Goal: Entertainment & Leisure: Browse casually

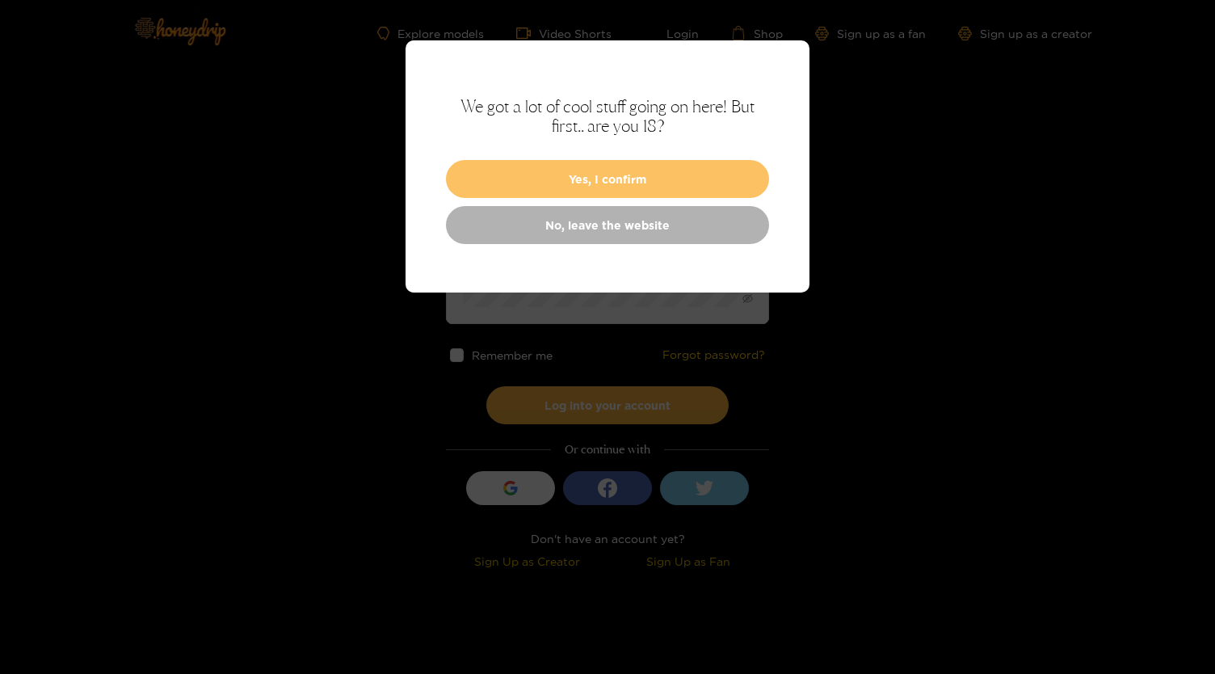
click at [643, 183] on button "Yes, I confirm" at bounding box center [607, 179] width 323 height 38
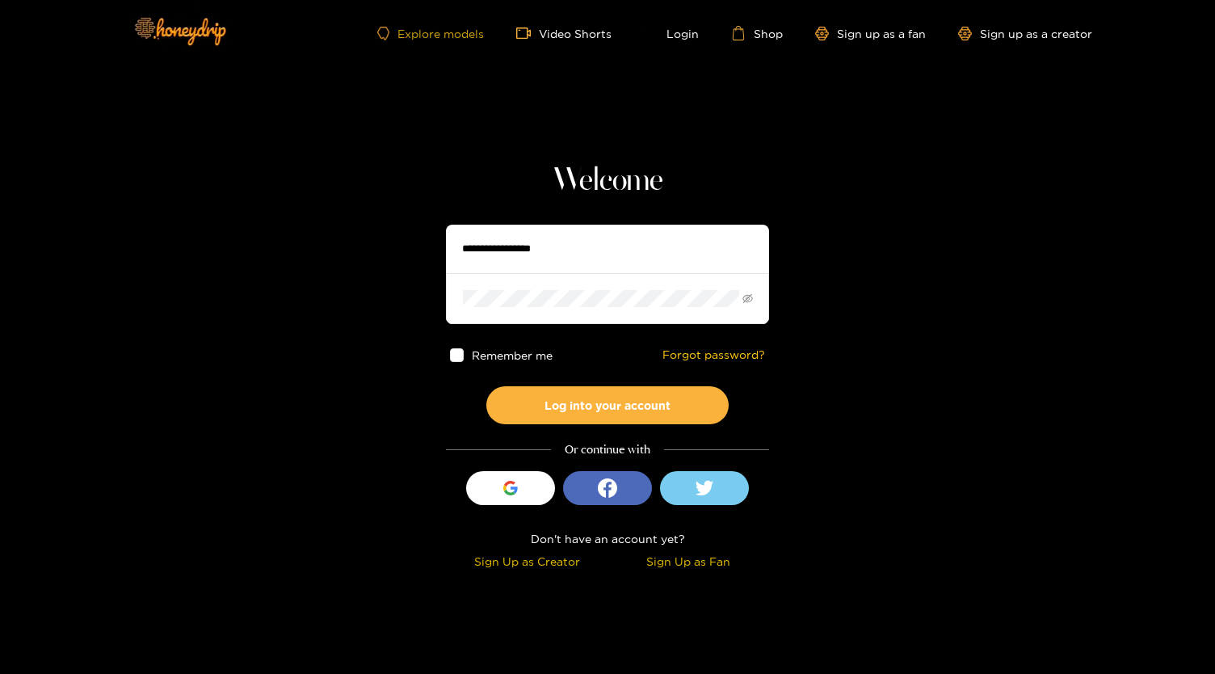
click at [451, 36] on link "Explore models" at bounding box center [430, 34] width 107 height 14
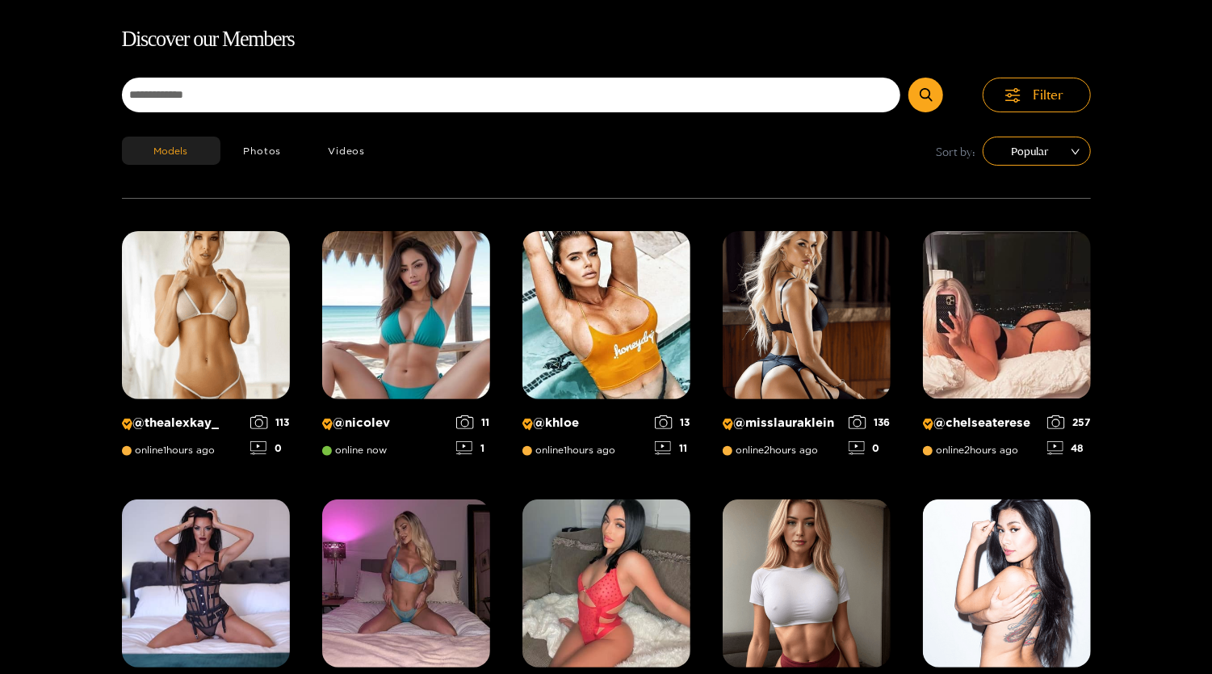
scroll to position [103, 0]
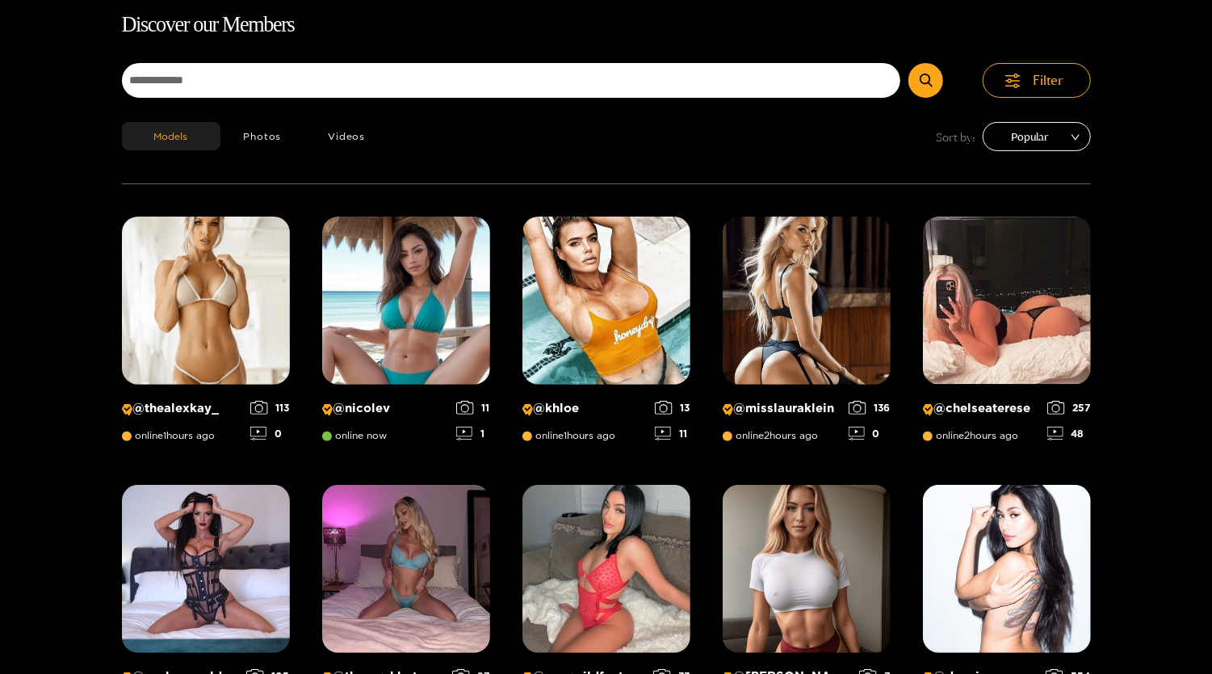
click at [1049, 132] on span "Popular" at bounding box center [1037, 136] width 84 height 24
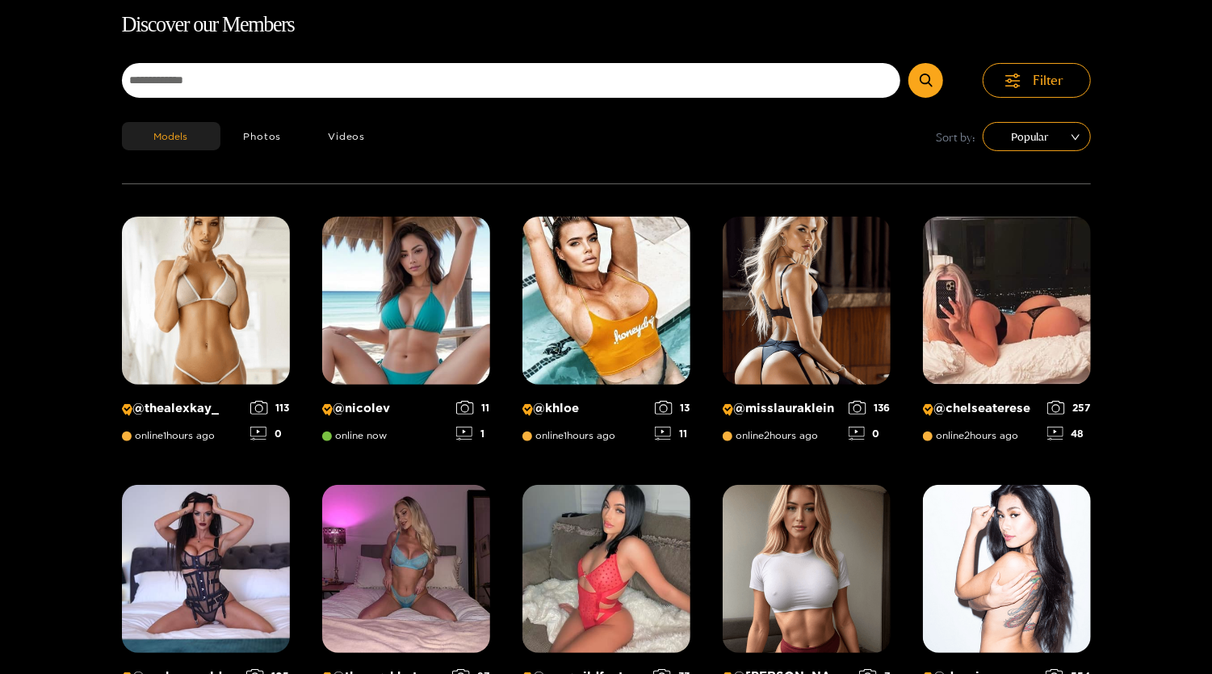
scroll to position [0, 0]
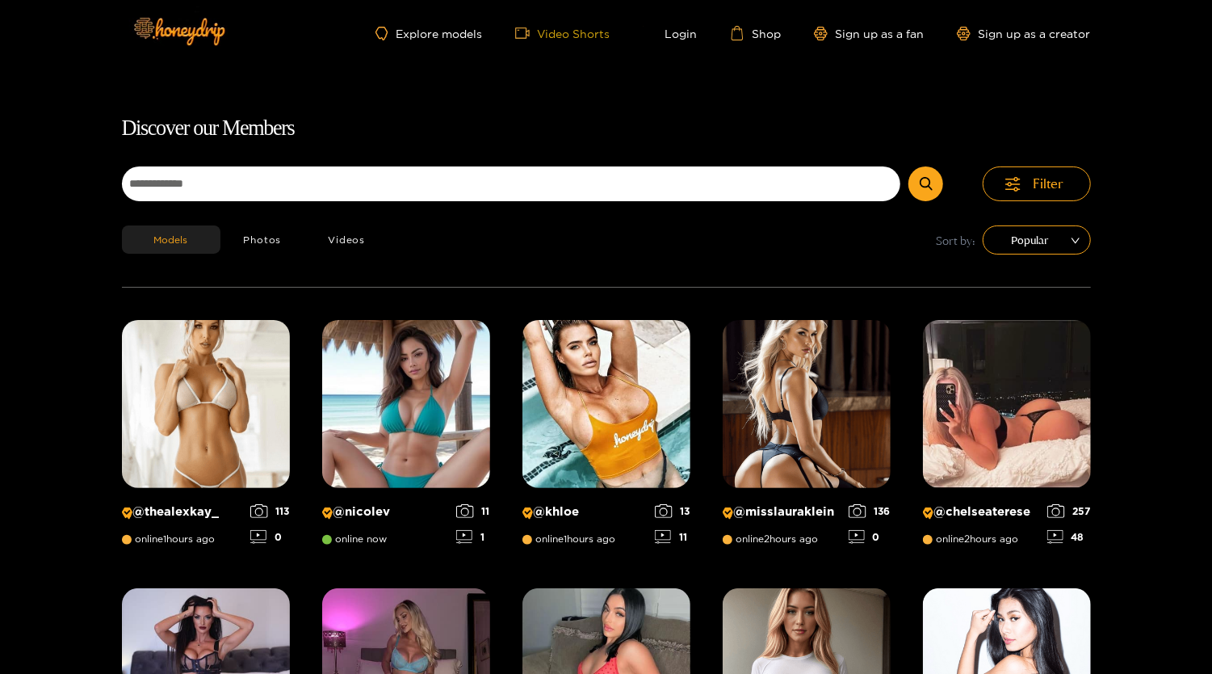
click at [591, 27] on link "Video Shorts" at bounding box center [562, 33] width 95 height 15
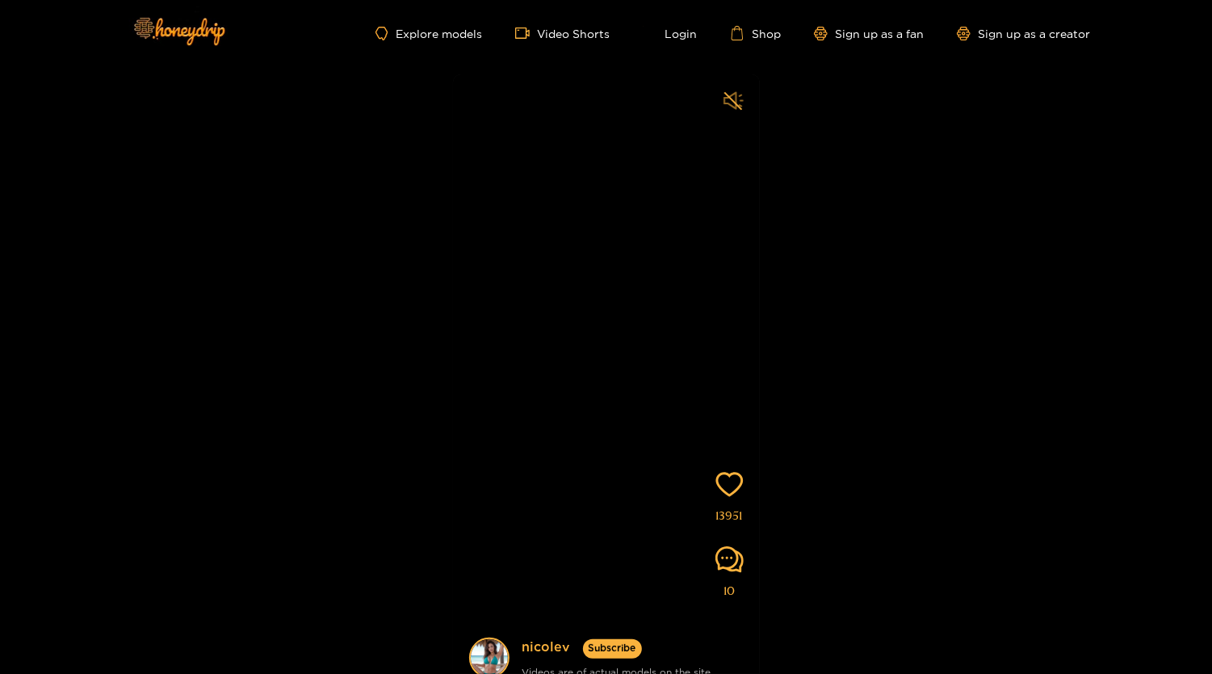
click at [735, 107] on icon "sound" at bounding box center [733, 100] width 19 height 18
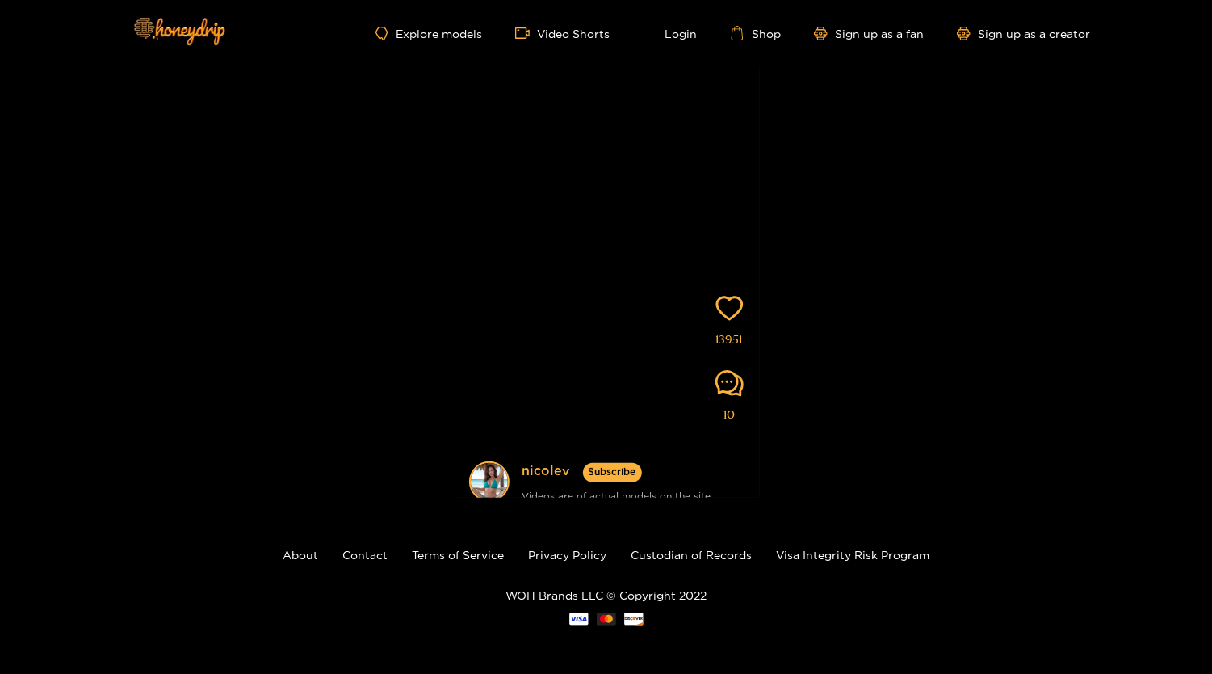
click at [698, 245] on video at bounding box center [606, 227] width 307 height 658
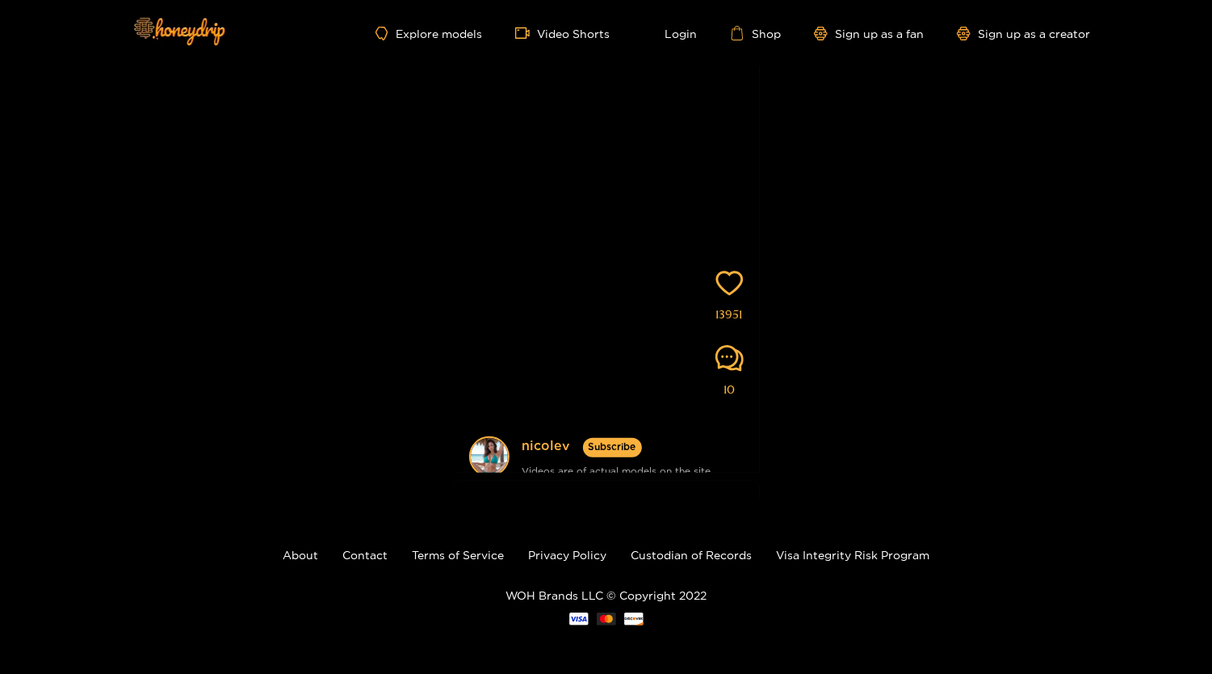
drag, startPoint x: 661, startPoint y: 276, endPoint x: 593, endPoint y: -78, distance: 361.1
click at [593, 0] on html "Explore models Video Shorts Login Shop Sign up as a fan Sign up as a creator [P…" at bounding box center [606, 161] width 1212 height 674
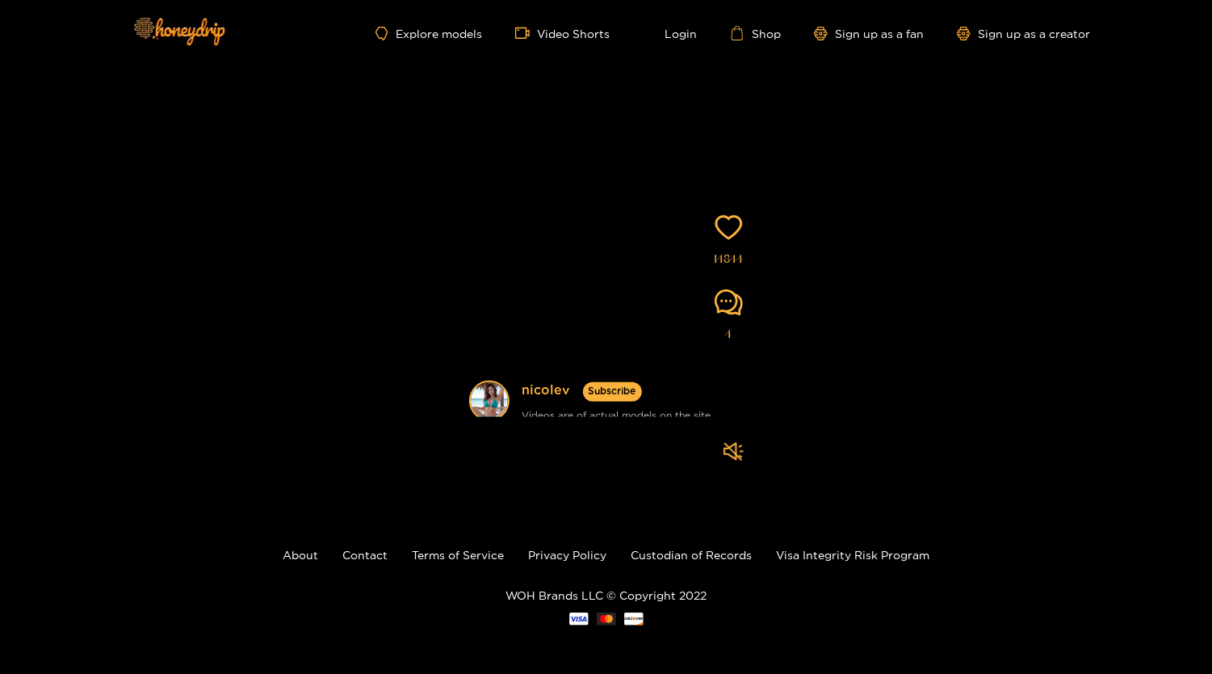
drag, startPoint x: 575, startPoint y: 345, endPoint x: 533, endPoint y: 54, distance: 293.8
click at [533, 54] on div "Explore models Video Shorts Login Shop Sign up as a fan Sign up as a creator [P…" at bounding box center [606, 249] width 1212 height 850
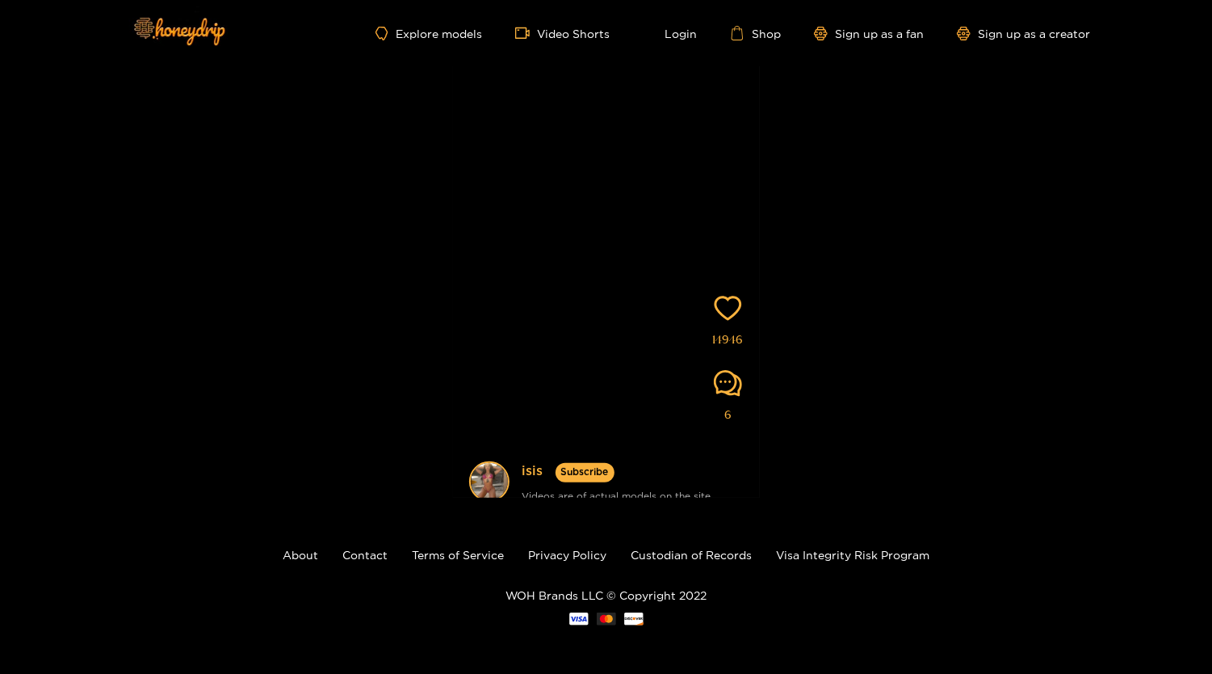
scroll to position [0, 0]
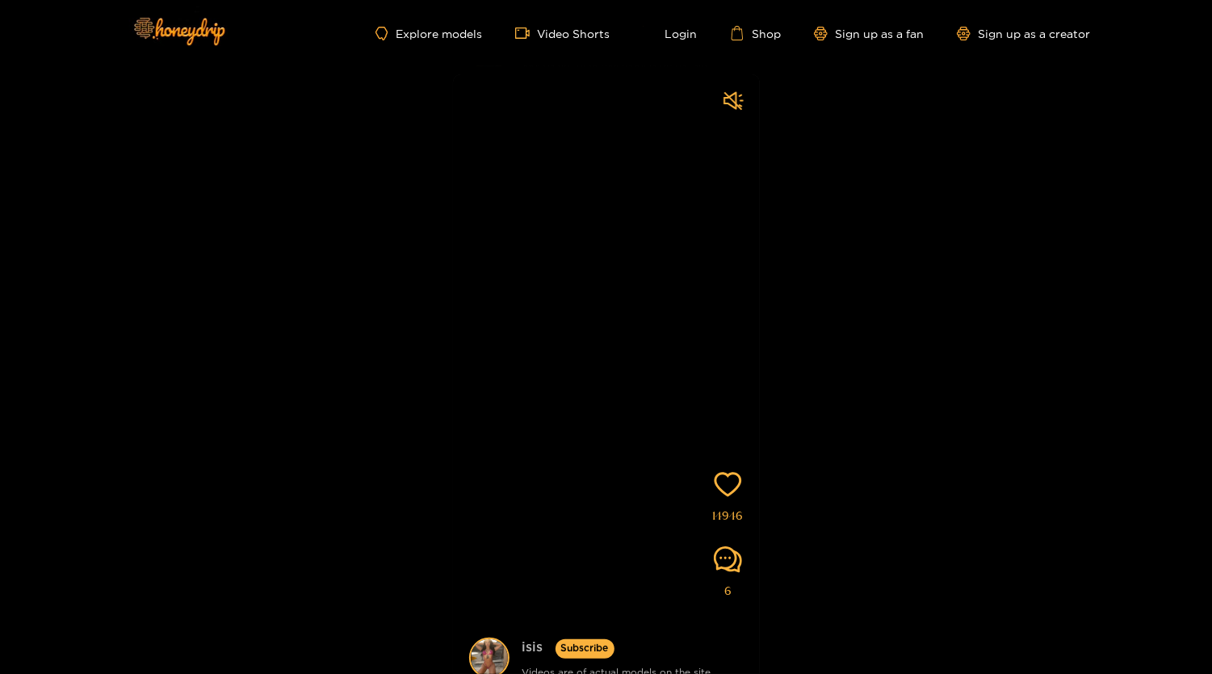
click at [523, 646] on link "isis" at bounding box center [533, 647] width 21 height 20
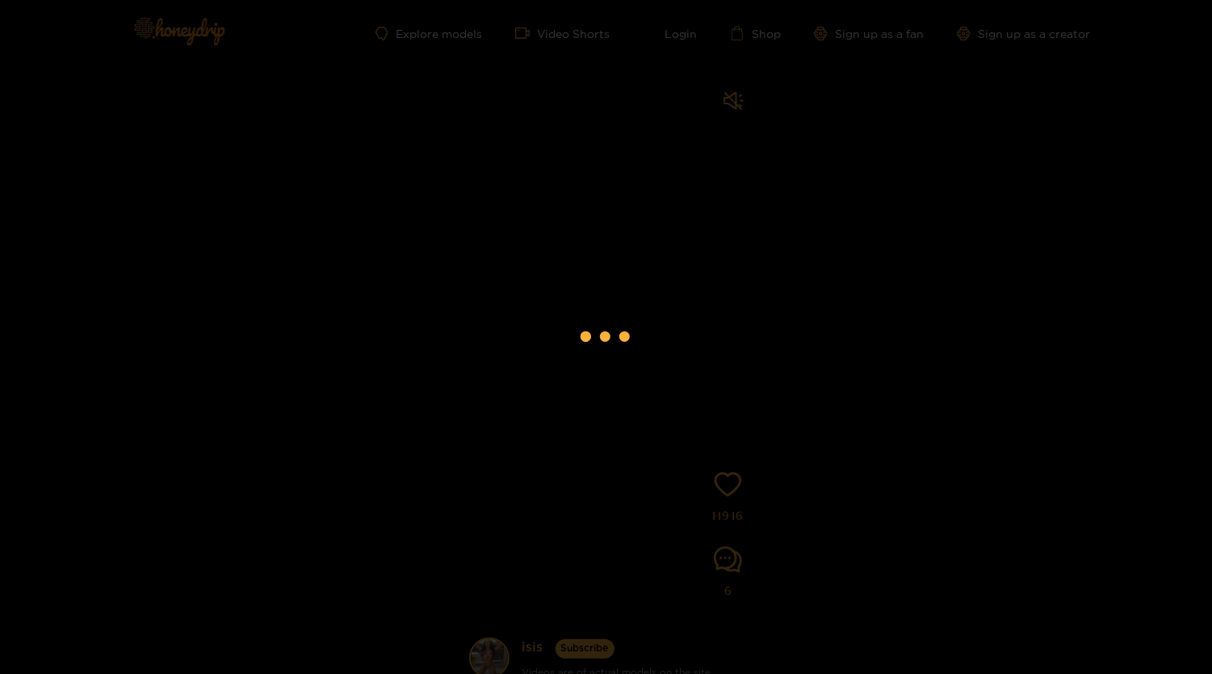
click at [522, 646] on div at bounding box center [606, 337] width 1212 height 674
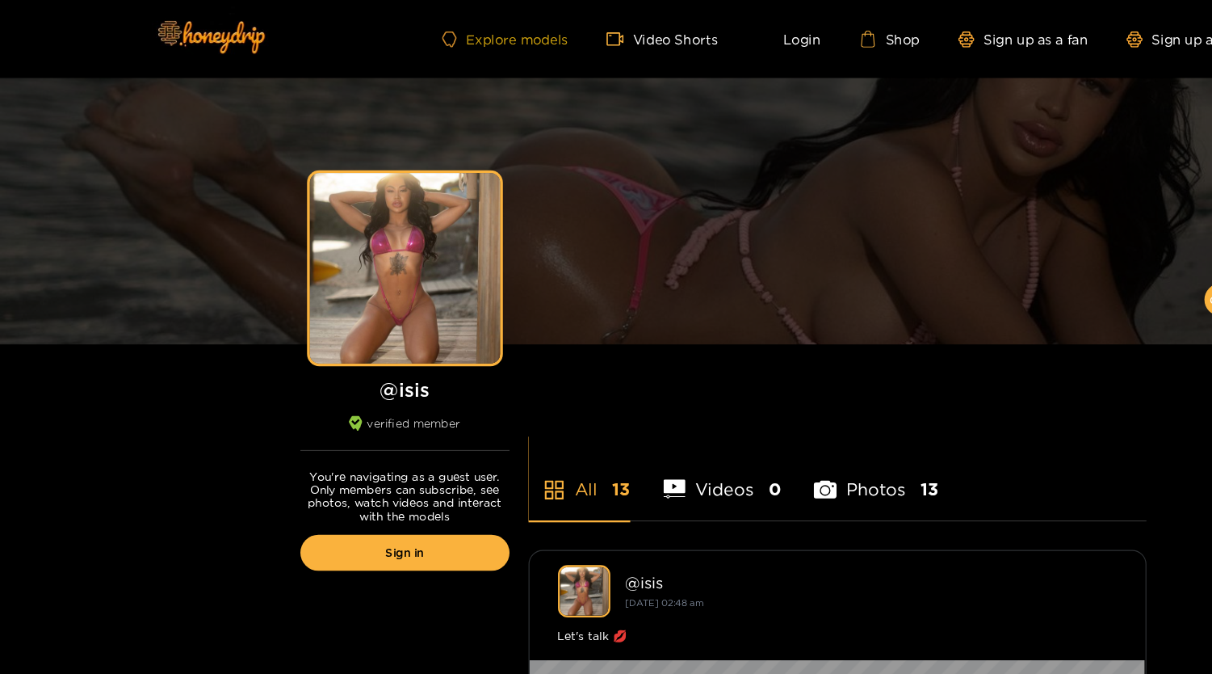
click at [405, 31] on link "Explore models" at bounding box center [429, 34] width 107 height 14
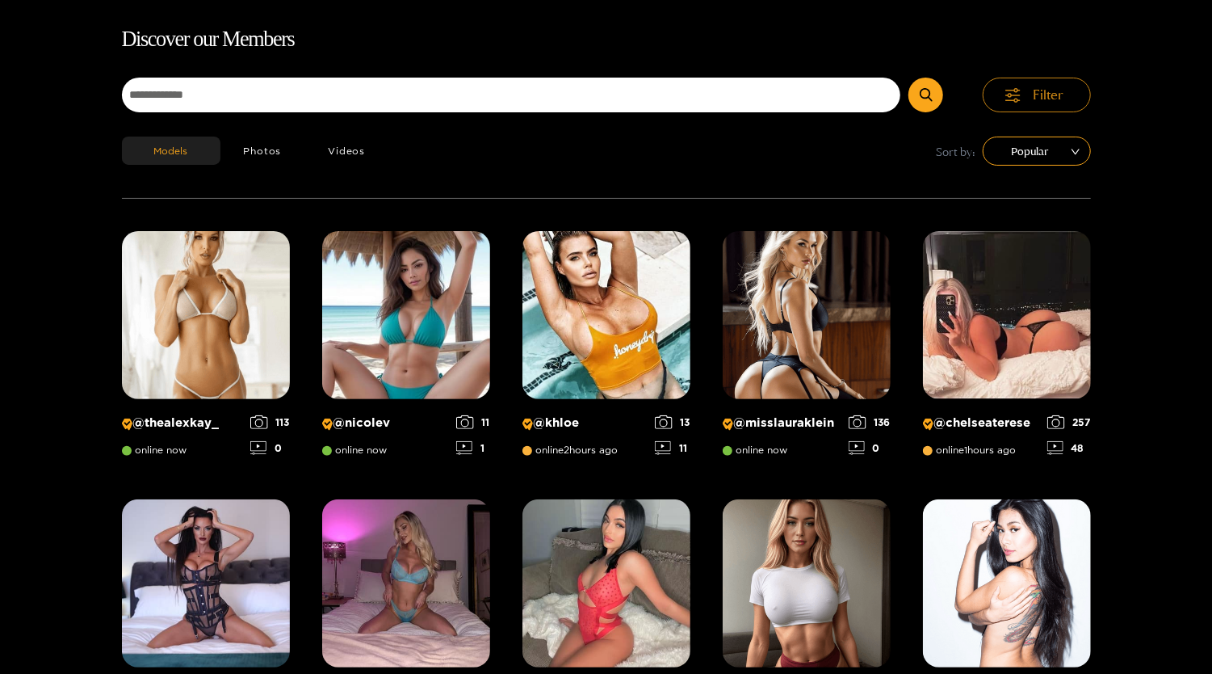
click at [1057, 167] on div "Filter Models Photos Videos Sort by: Popular" at bounding box center [606, 138] width 969 height 121
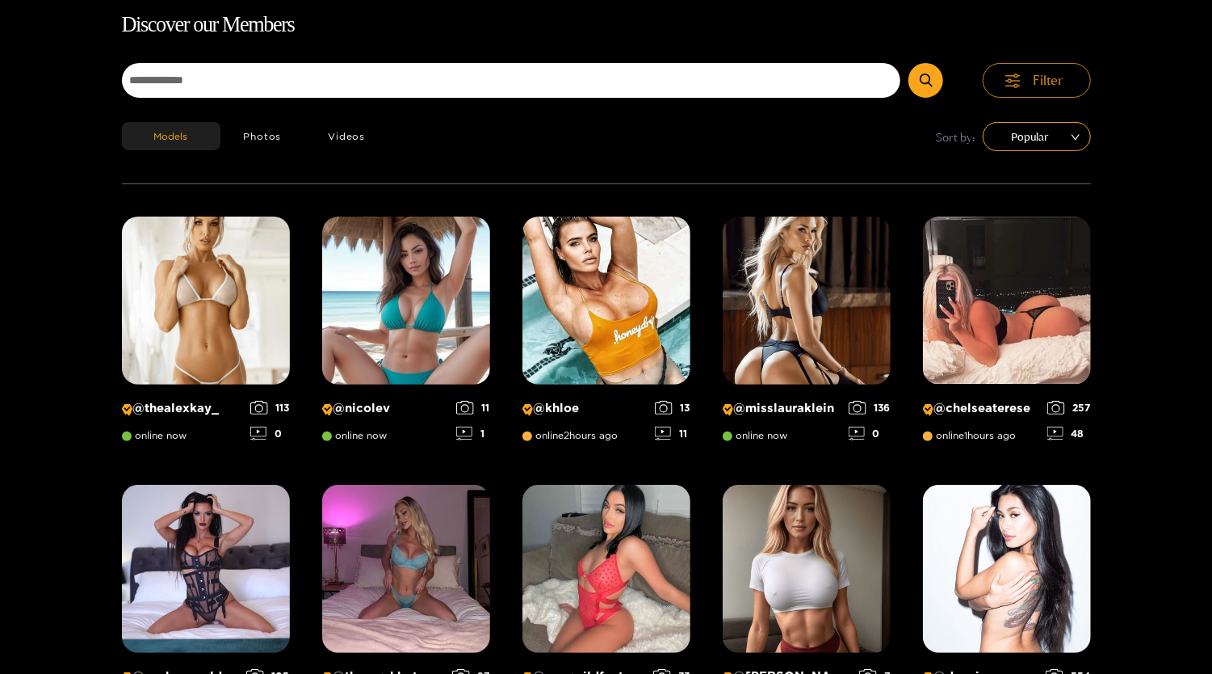
click at [1038, 91] on button "Filter" at bounding box center [1037, 80] width 108 height 35
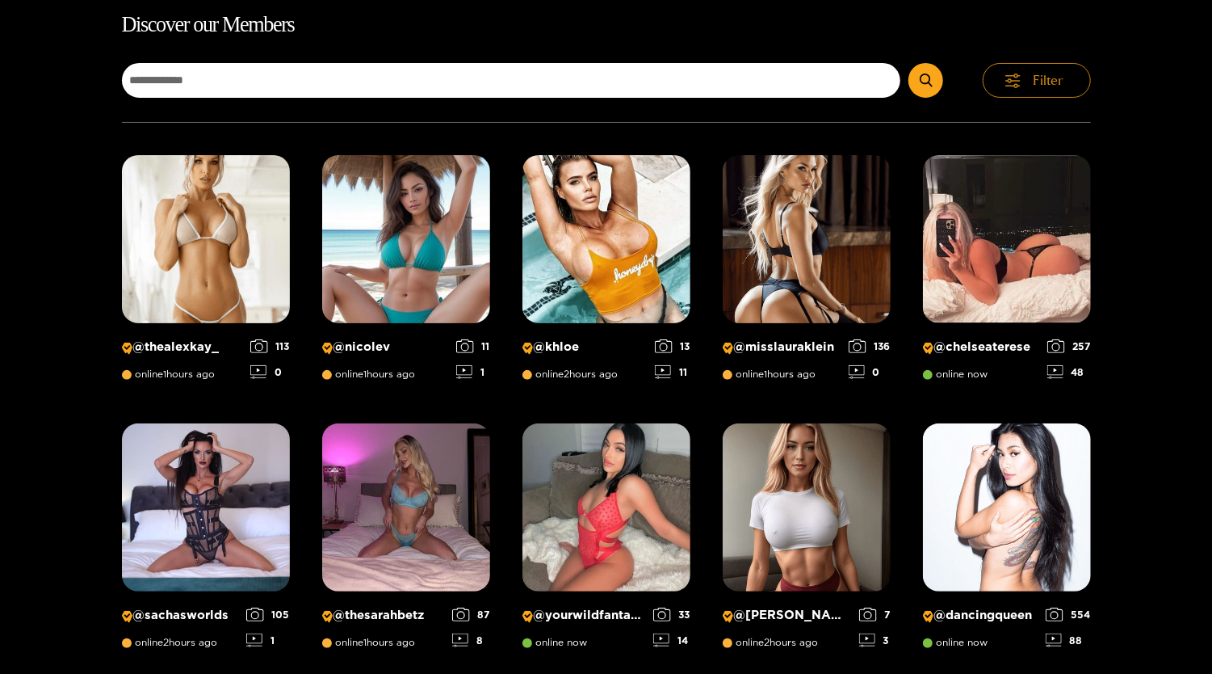
click at [1038, 91] on button "Filter" at bounding box center [1037, 80] width 108 height 35
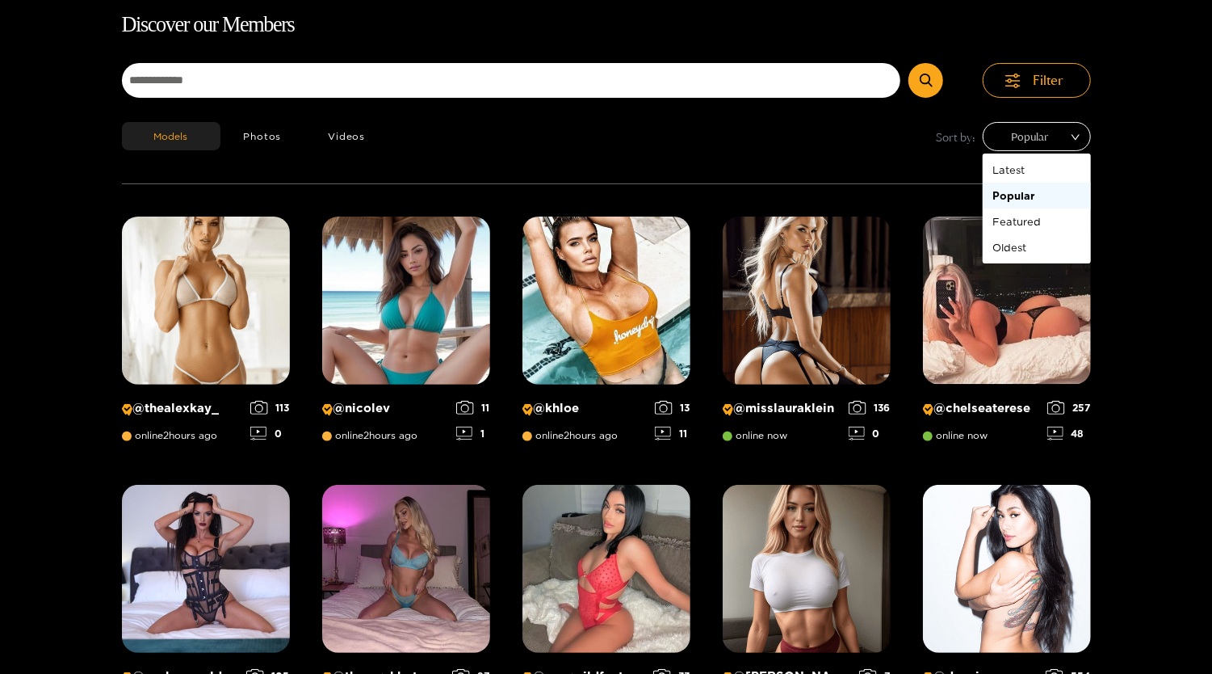
click at [1030, 140] on span "Popular" at bounding box center [1037, 136] width 84 height 24
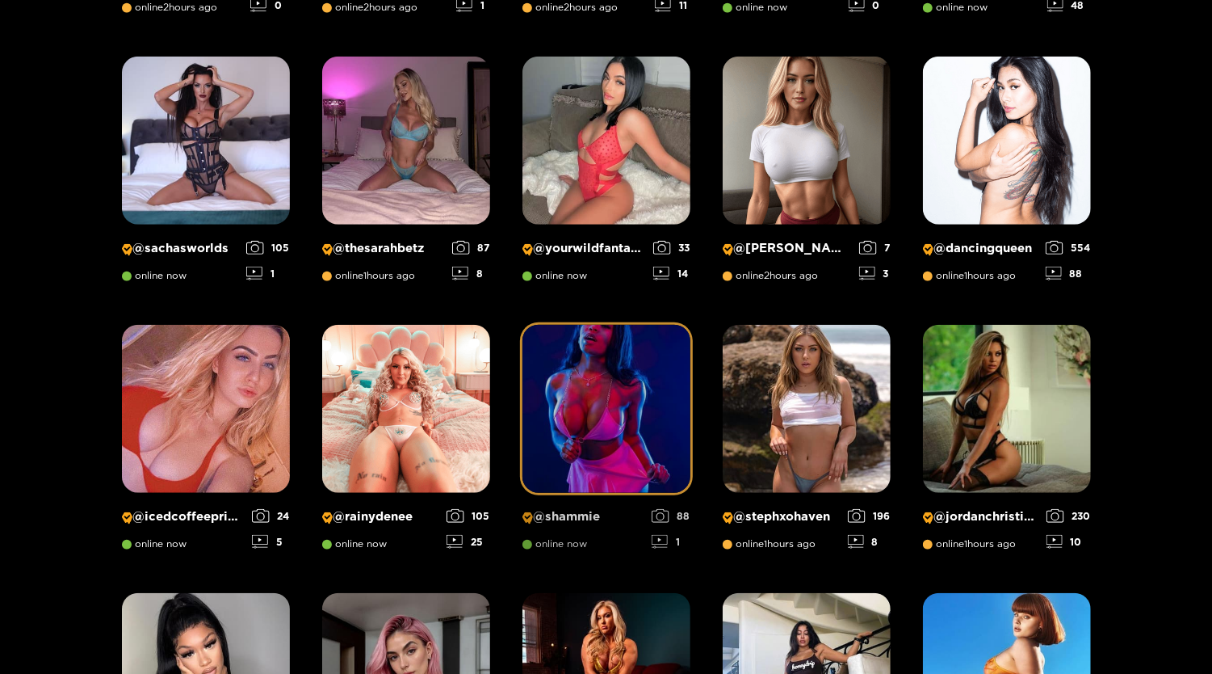
click at [593, 527] on div "@ shammie online now" at bounding box center [583, 535] width 121 height 52
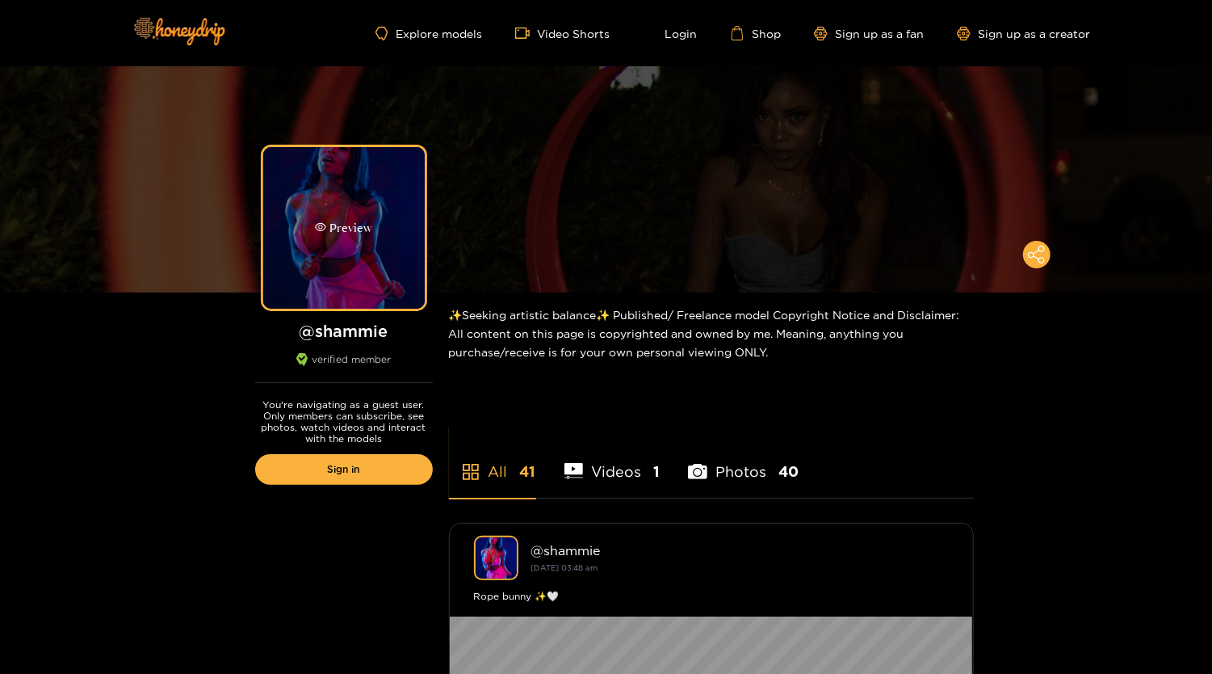
click at [343, 248] on div "Preview" at bounding box center [344, 228] width 162 height 162
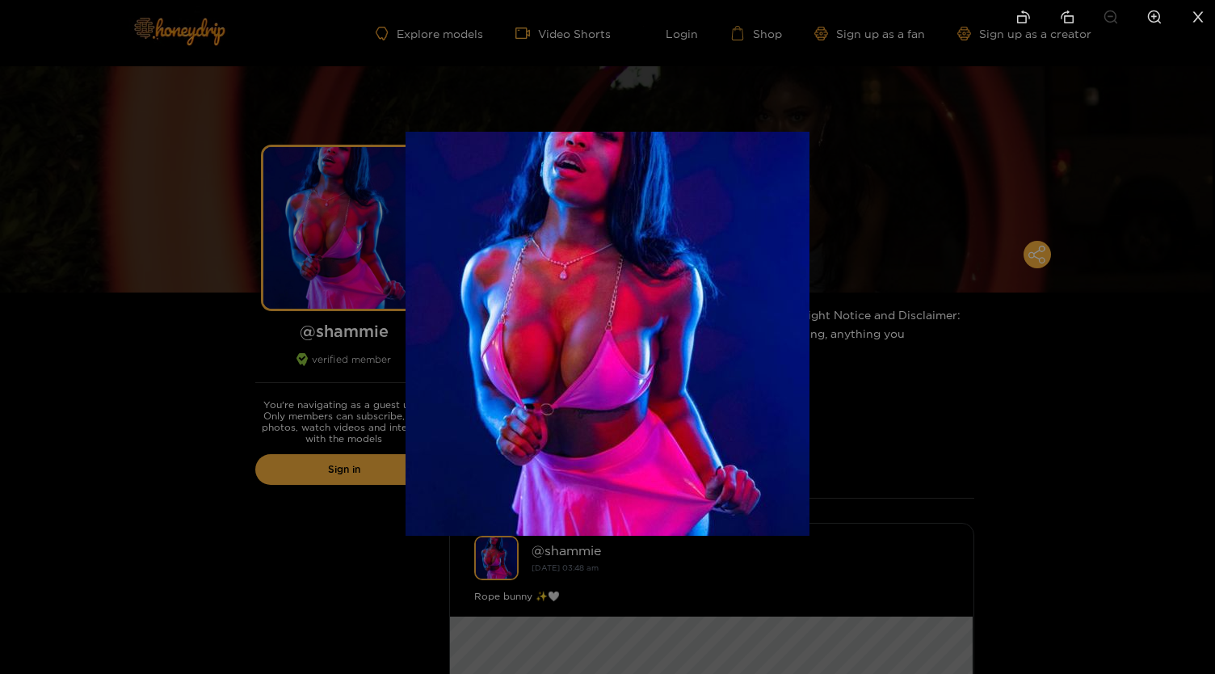
click at [234, 279] on div at bounding box center [607, 337] width 1215 height 674
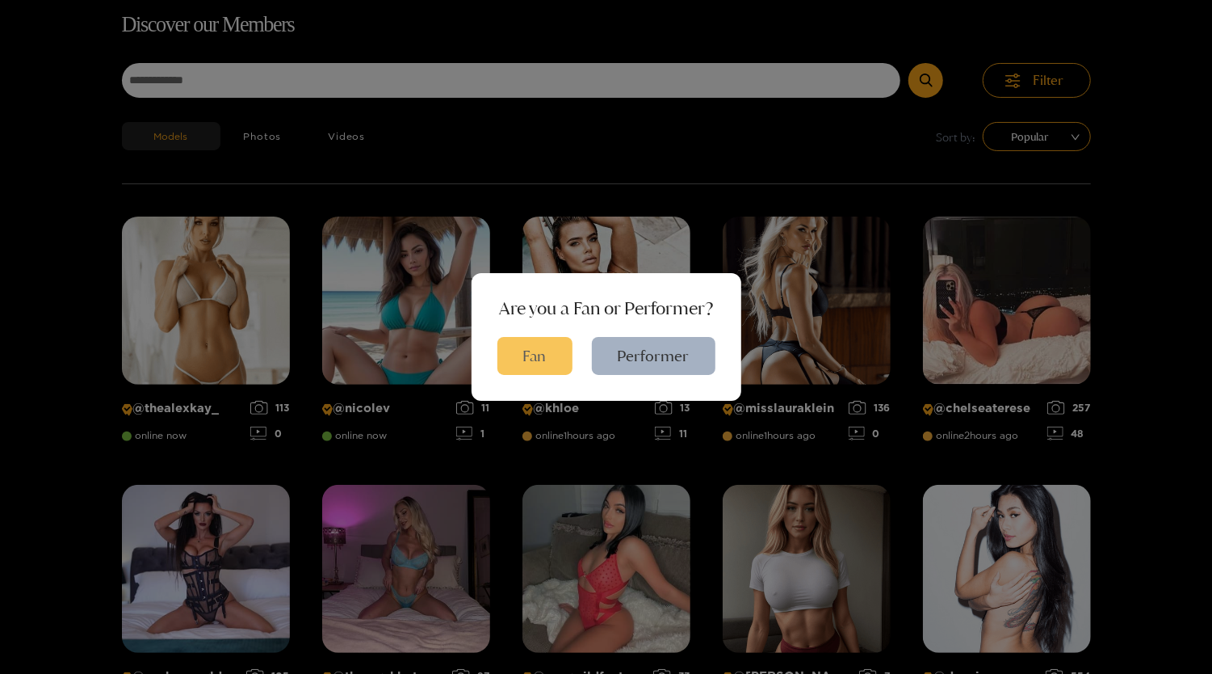
scroll to position [103, 0]
click at [528, 354] on button "Fan" at bounding box center [535, 356] width 75 height 38
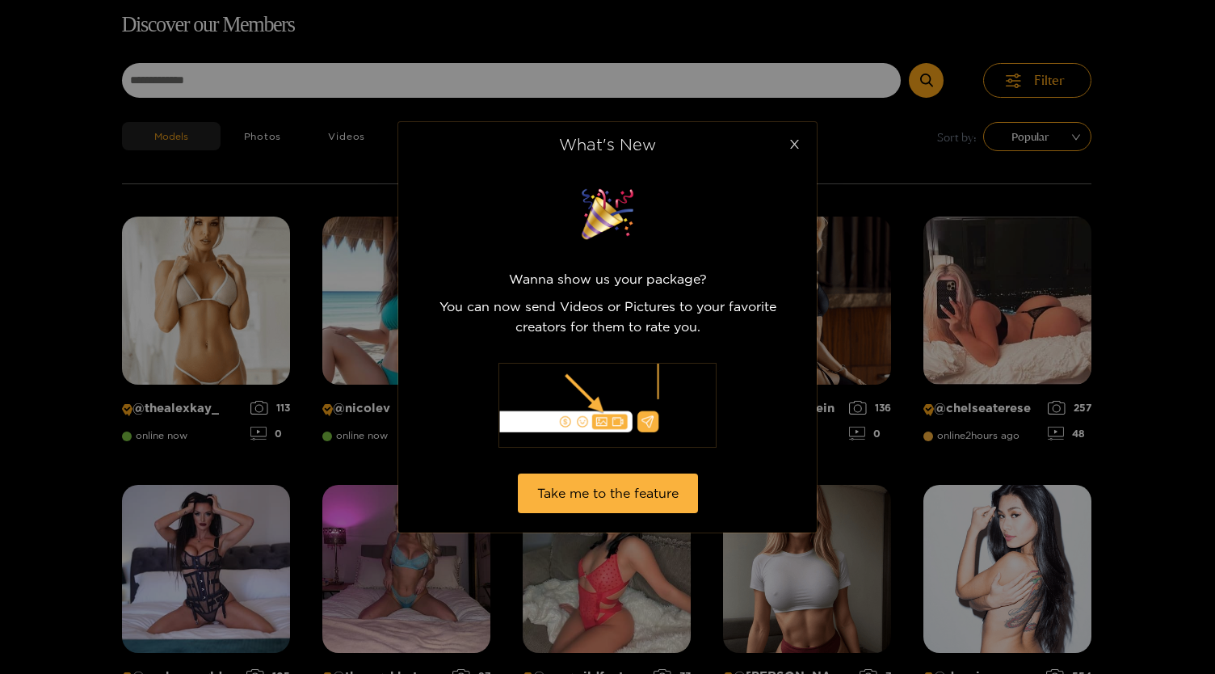
click at [793, 137] on span "Close" at bounding box center [793, 144] width 45 height 45
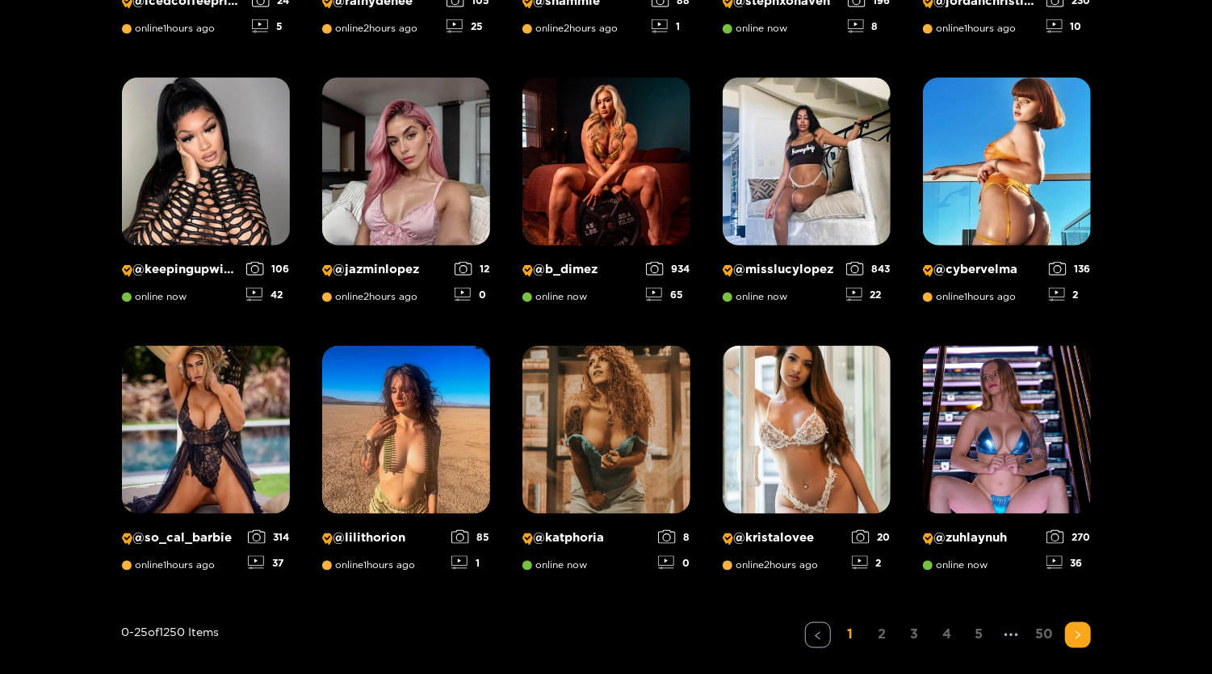
scroll to position [1261, 0]
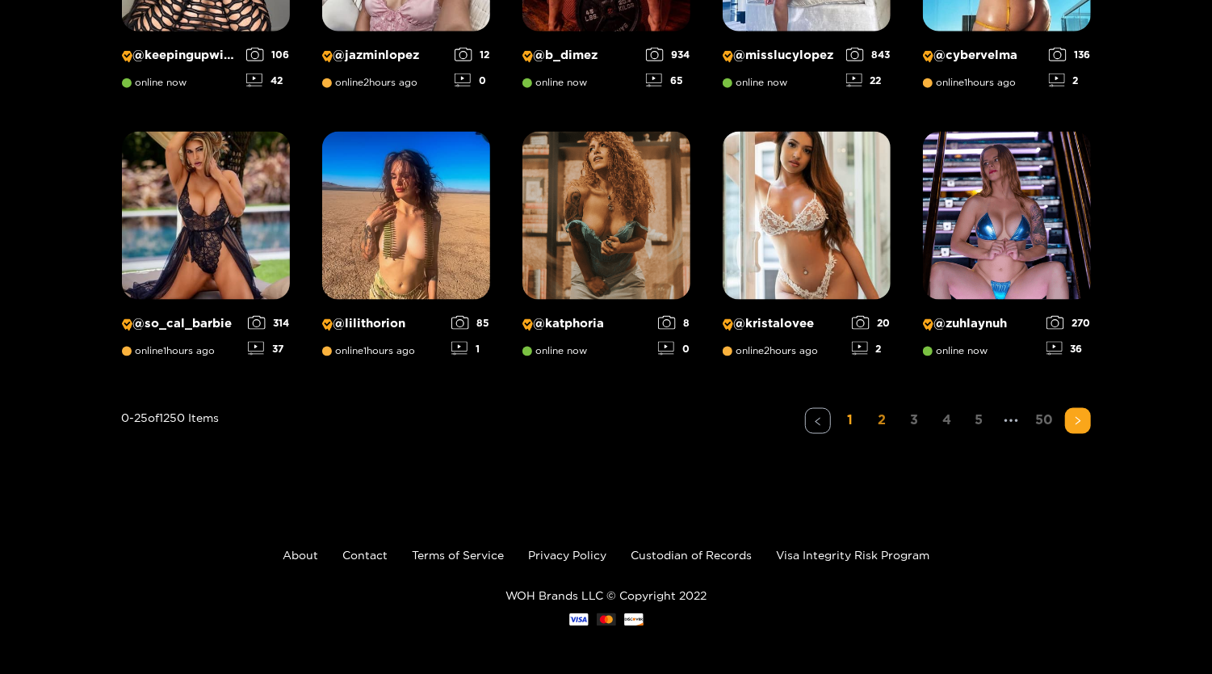
click at [872, 420] on link "2" at bounding box center [883, 419] width 26 height 23
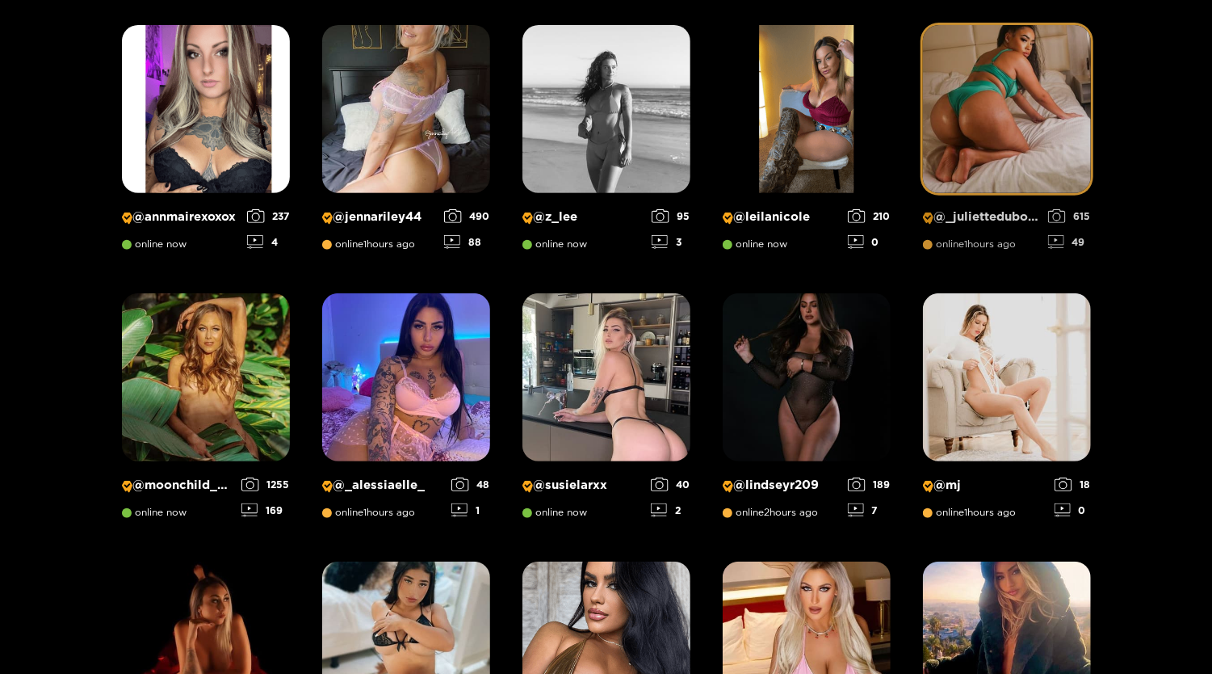
scroll to position [294, 0]
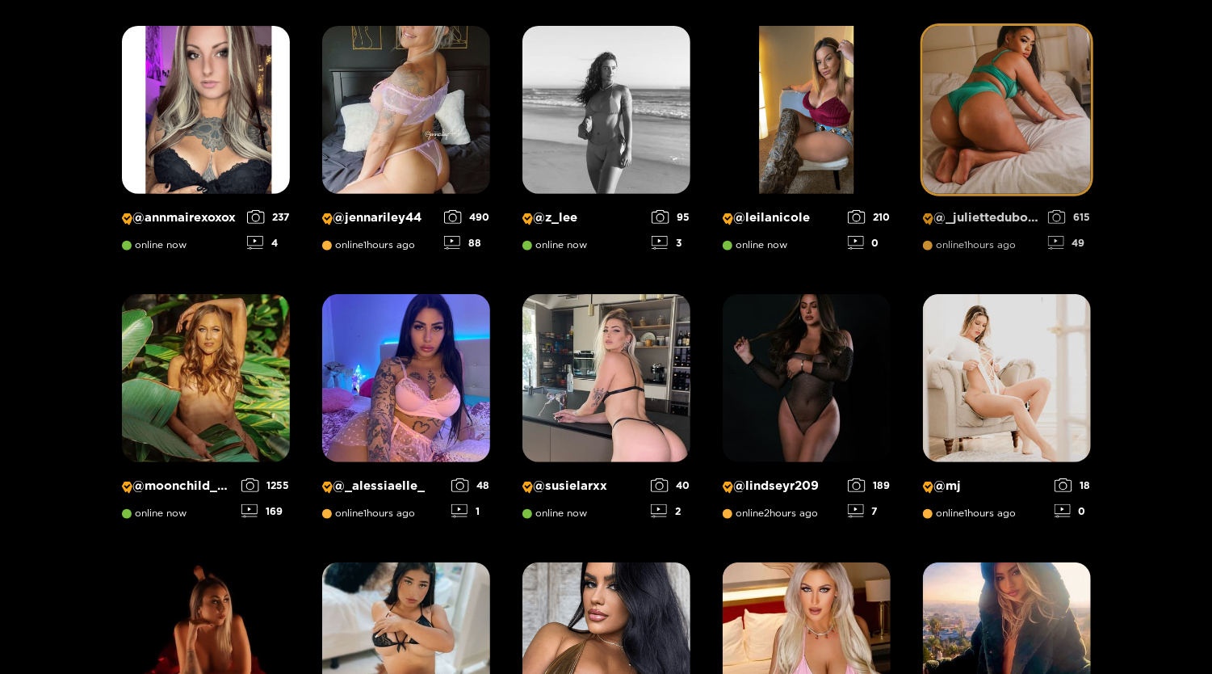
click at [972, 220] on p "@ _juliettedubose" at bounding box center [981, 217] width 117 height 15
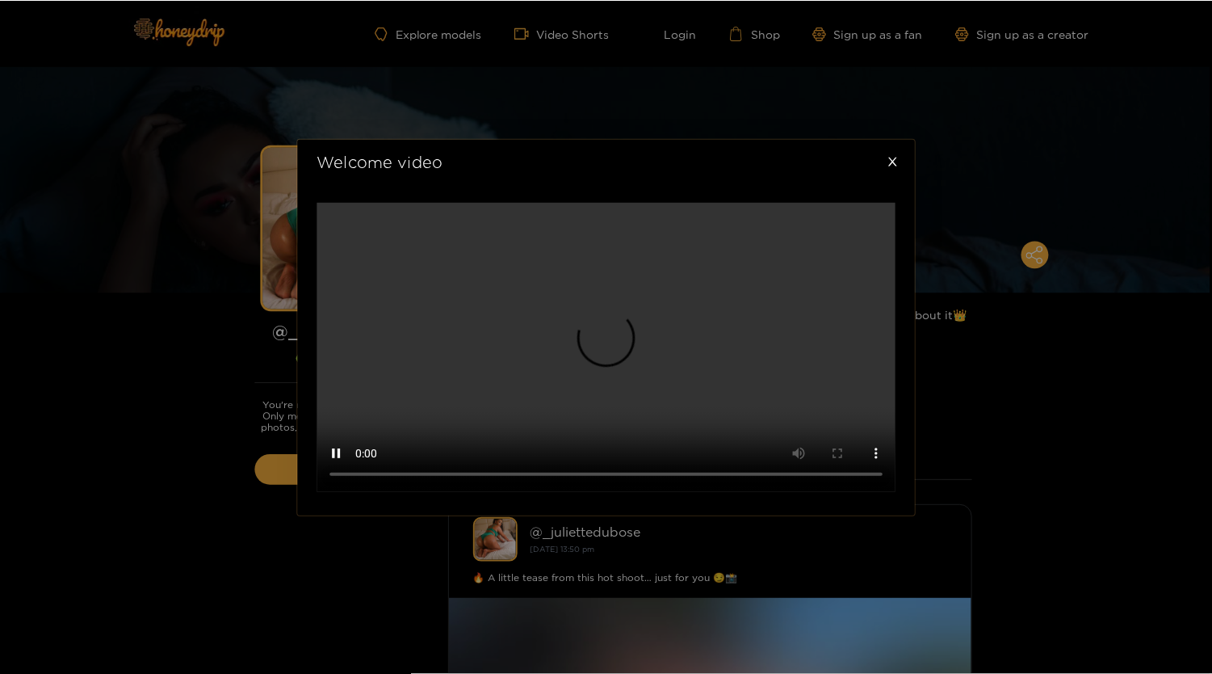
scroll to position [465, 0]
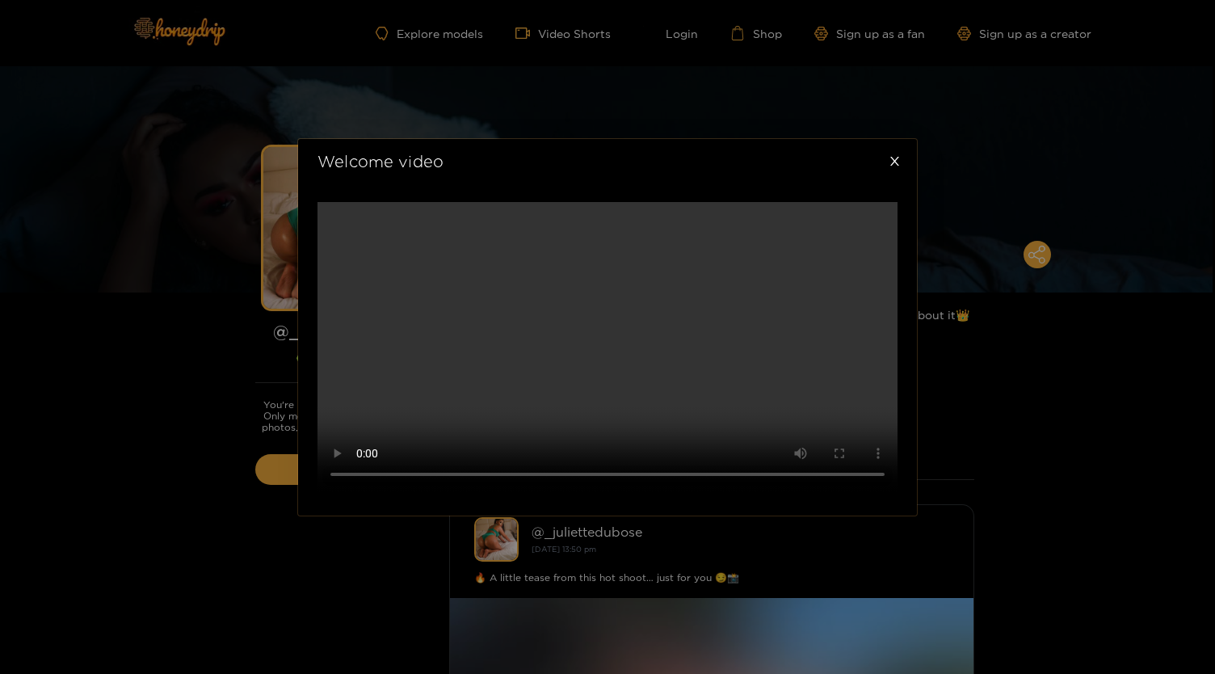
click at [1046, 376] on div "Welcome video" at bounding box center [607, 337] width 1215 height 674
